Goal: Information Seeking & Learning: Check status

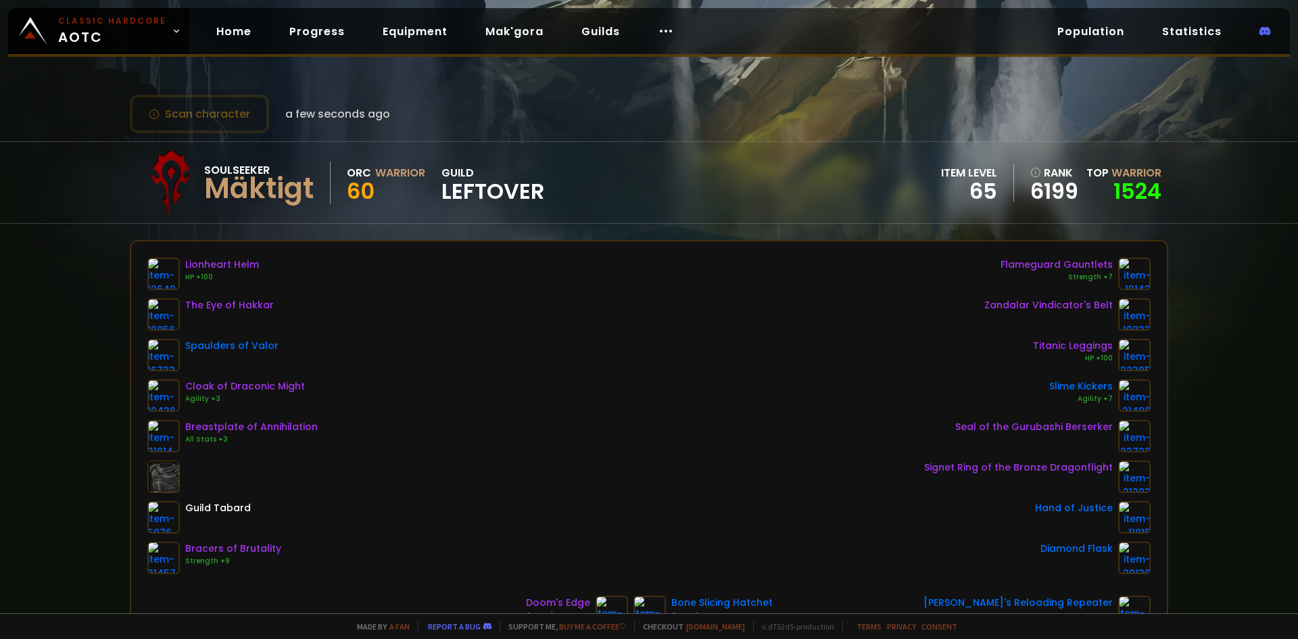
scroll to position [68, 0]
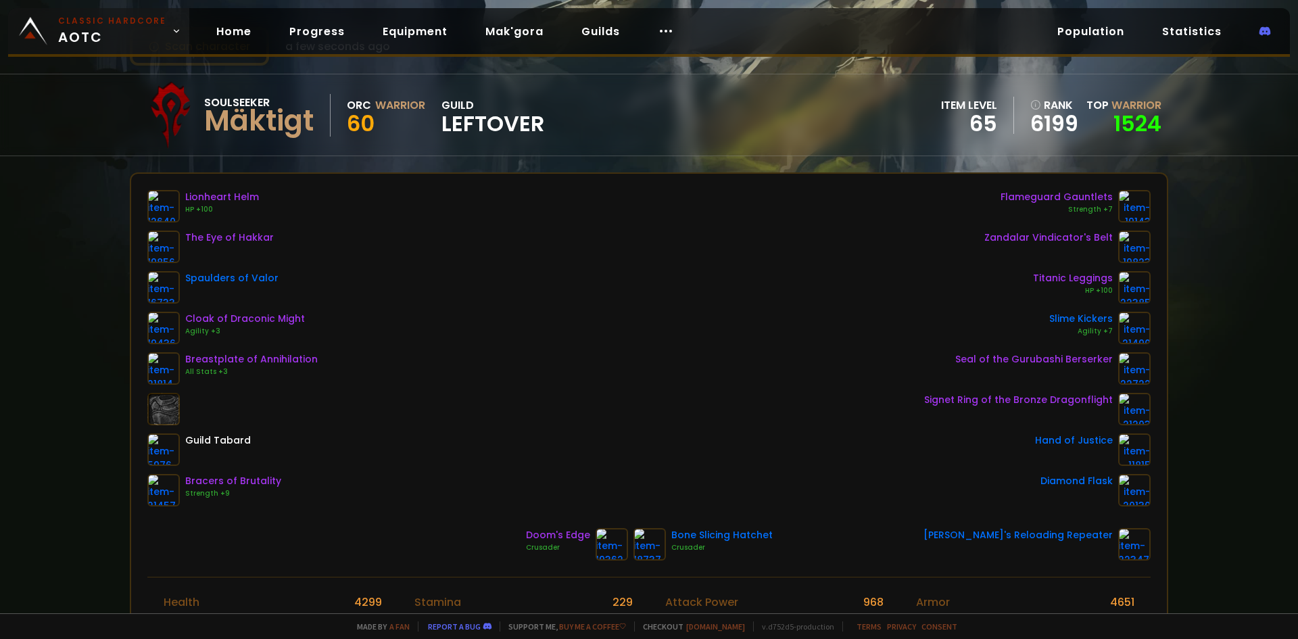
click at [146, 32] on span "Classic Hardcore AOTC" at bounding box center [112, 31] width 108 height 32
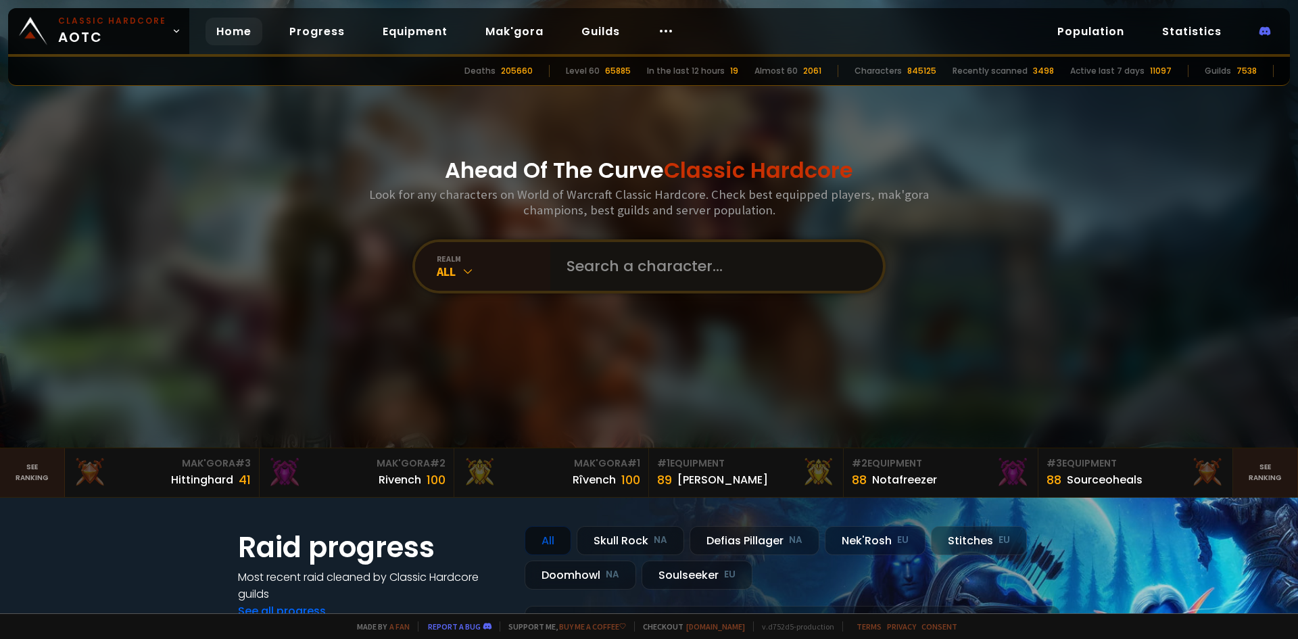
click at [696, 280] on input "text" at bounding box center [712, 266] width 308 height 49
type input "xehla"
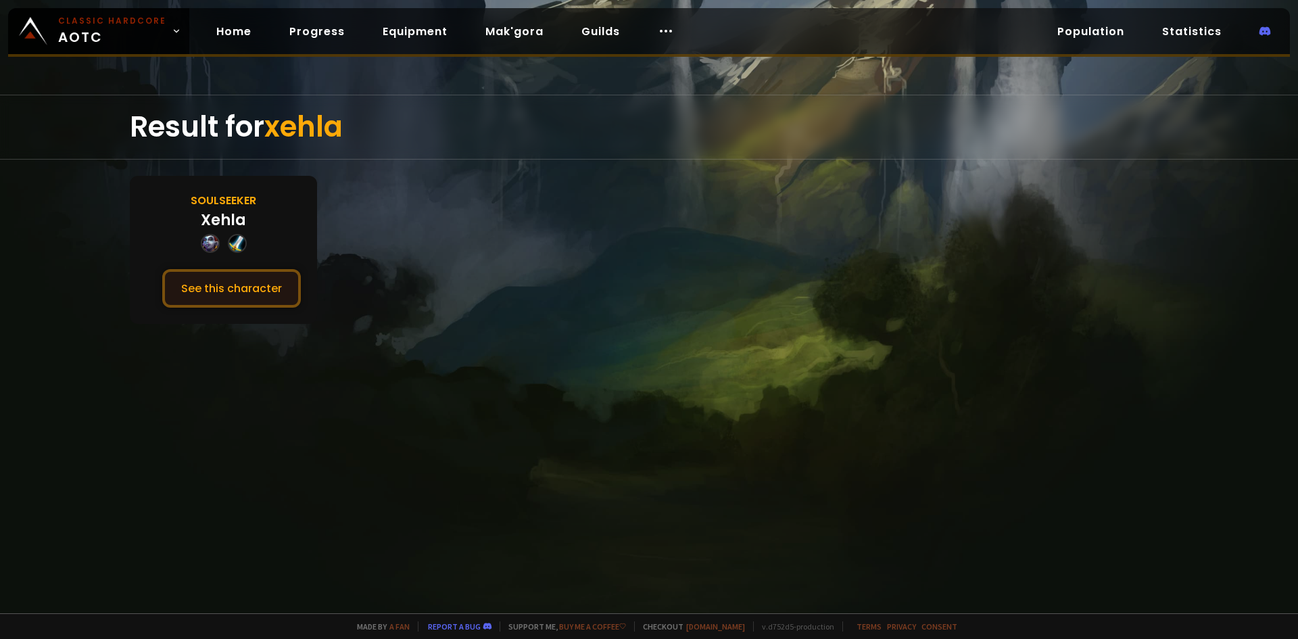
click at [274, 289] on button "See this character" at bounding box center [231, 288] width 139 height 39
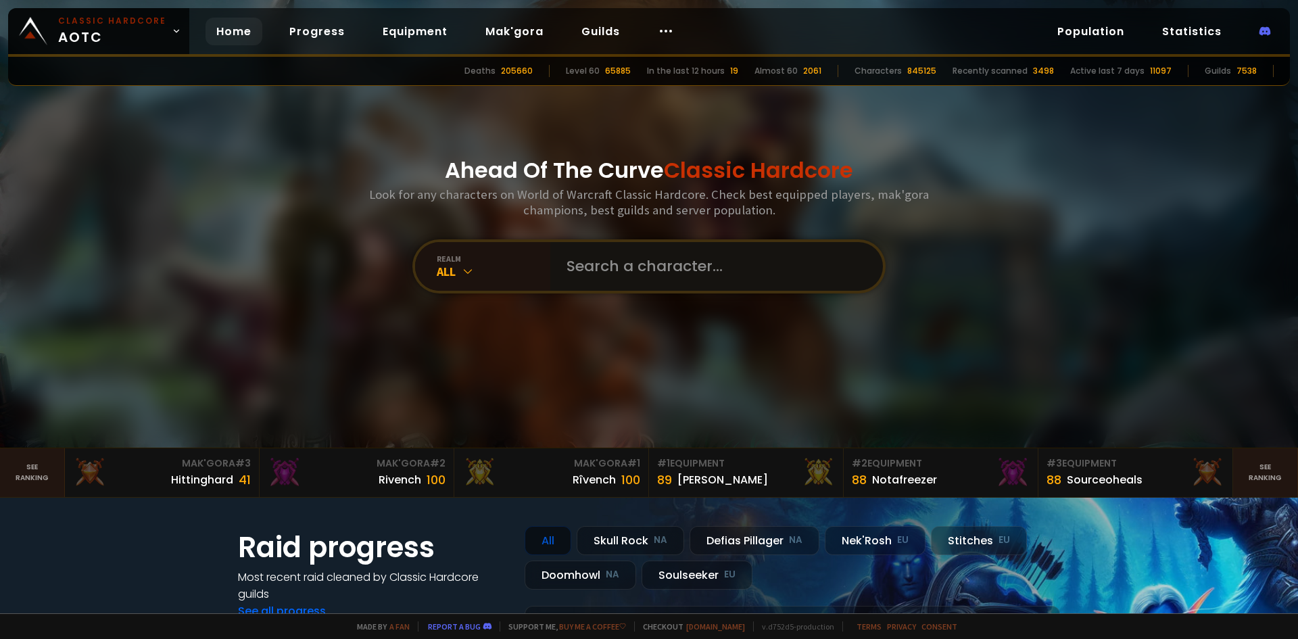
click at [786, 273] on input "text" at bounding box center [712, 266] width 308 height 49
paste input "Psycomá"
type input "Psycomá"
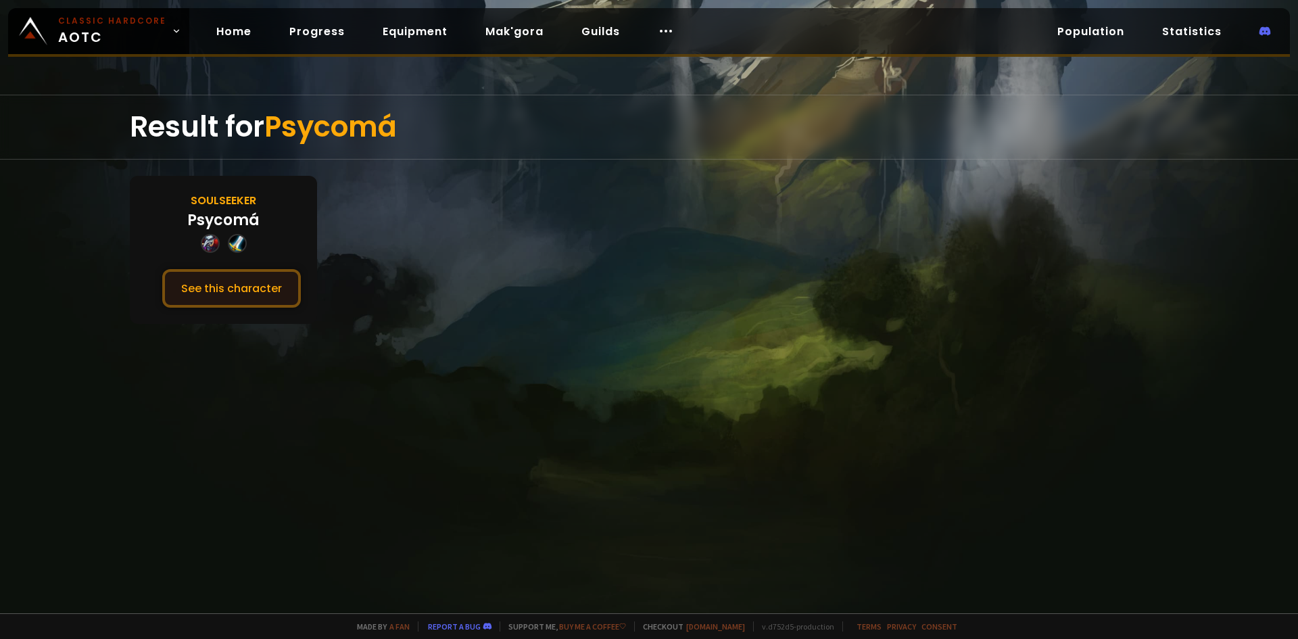
click at [298, 301] on button "See this character" at bounding box center [231, 288] width 139 height 39
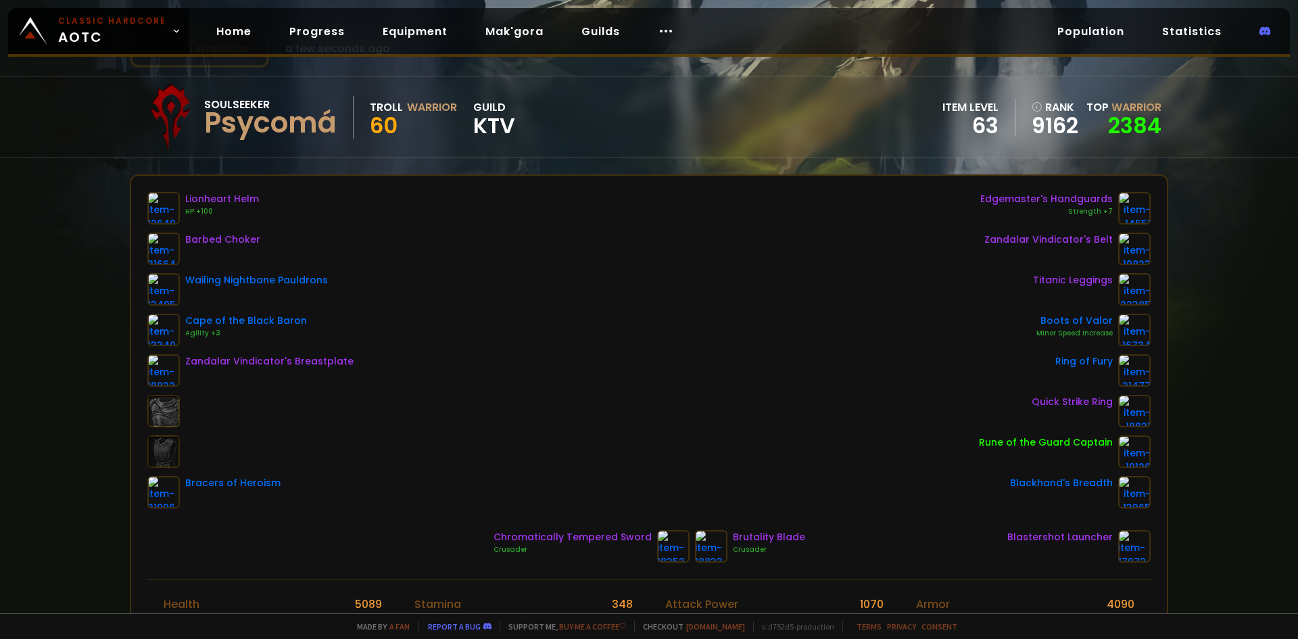
scroll to position [68, 0]
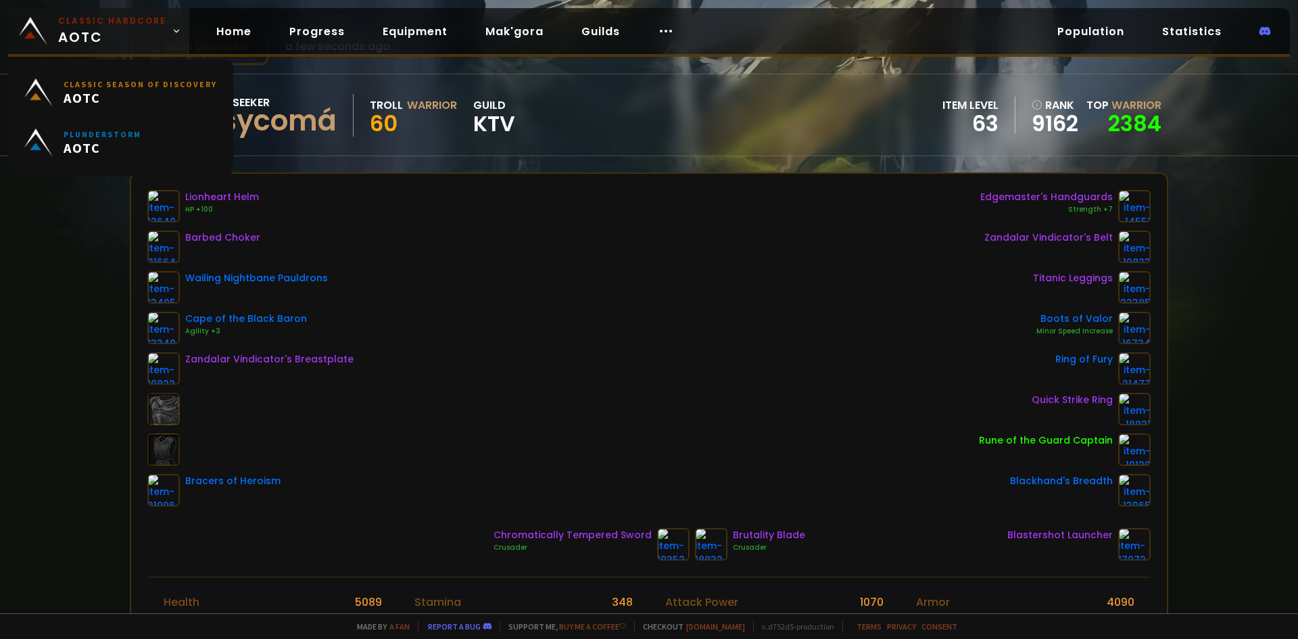
click at [110, 29] on span "Classic Hardcore AOTC" at bounding box center [112, 31] width 108 height 32
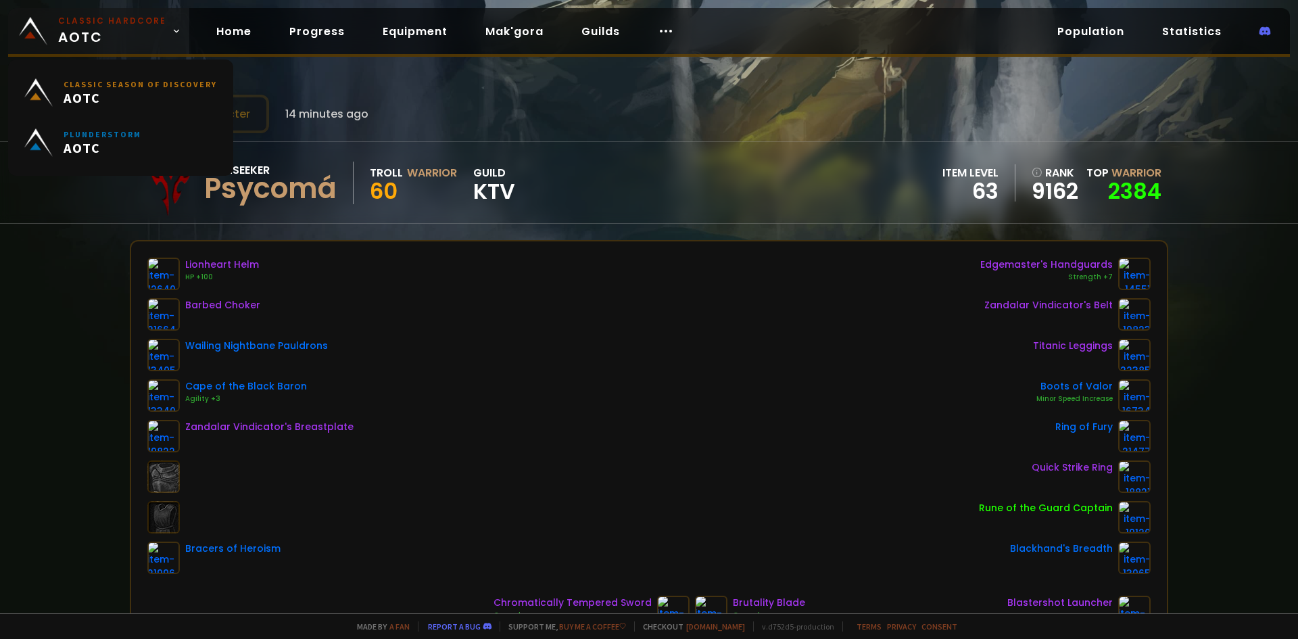
click at [112, 34] on span "Classic Hardcore AOTC" at bounding box center [112, 31] width 108 height 32
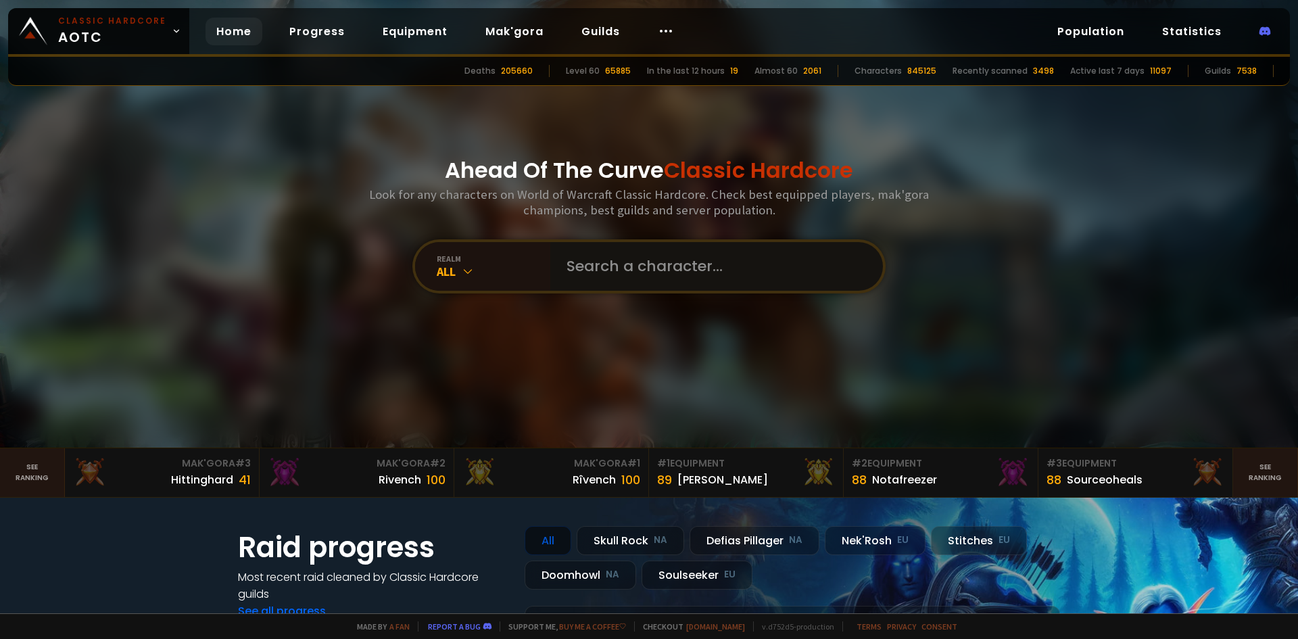
click at [613, 273] on input "text" at bounding box center [712, 266] width 308 height 49
paste input "Chrion"
type input "Chrion"
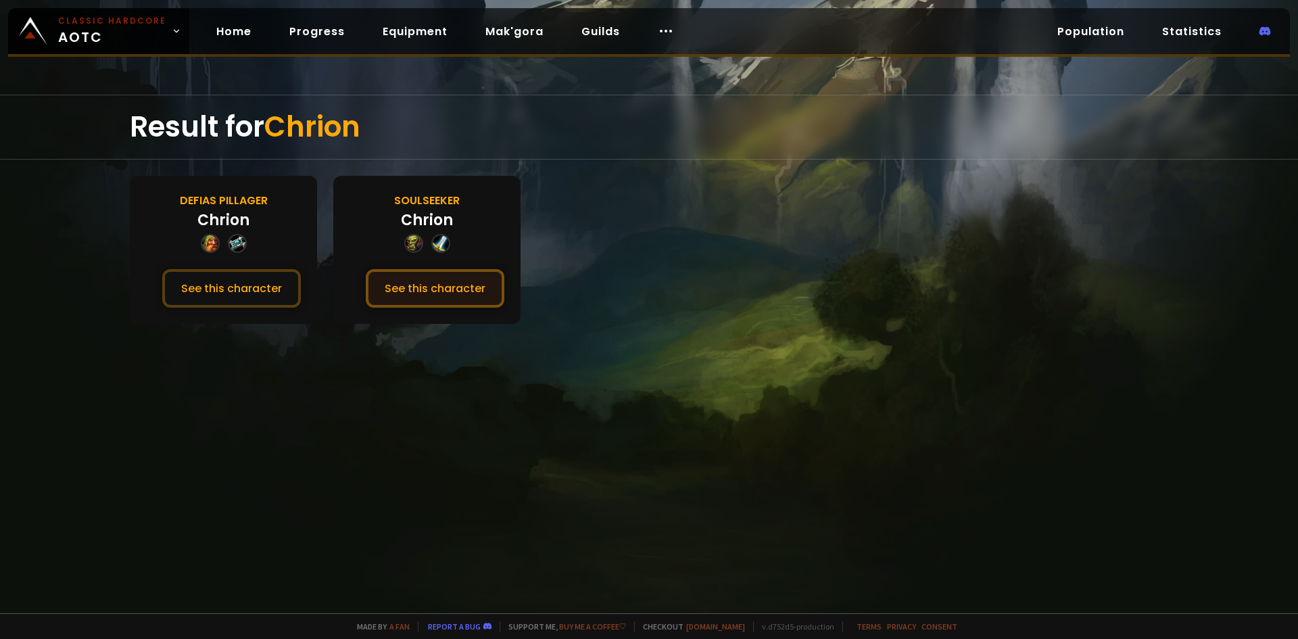
click at [479, 285] on button "See this character" at bounding box center [435, 288] width 139 height 39
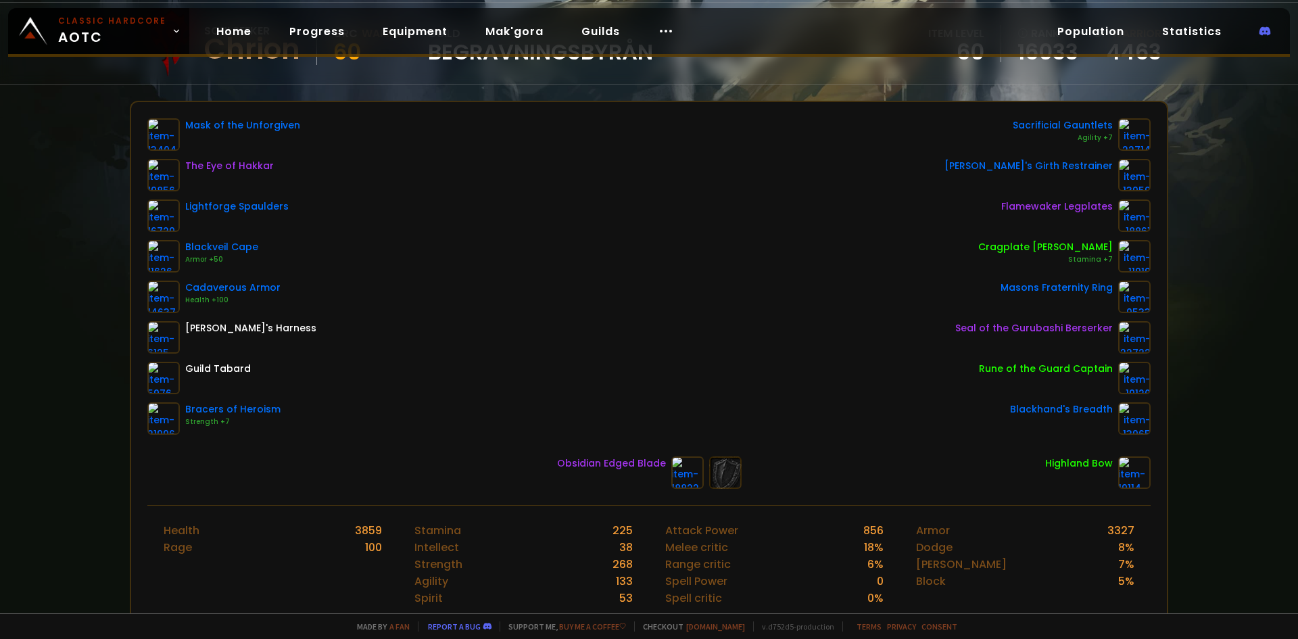
scroll to position [135, 0]
